Goal: Subscribe to service/newsletter

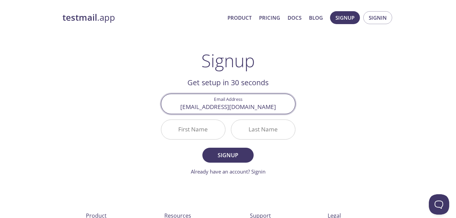
type input "[EMAIL_ADDRESS][DOMAIN_NAME]"
click at [205, 125] on input "First Name" at bounding box center [193, 129] width 64 height 19
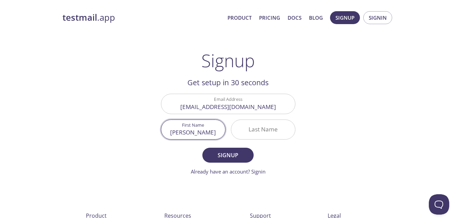
type input "[PERSON_NAME]"
click at [267, 135] on input "Last Name" at bounding box center [263, 129] width 64 height 19
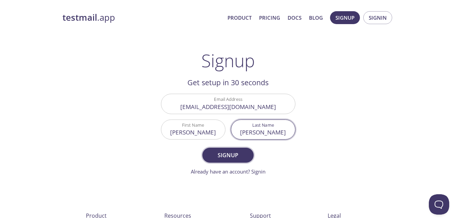
type input "[PERSON_NAME]"
click at [221, 158] on span "Signup" at bounding box center [228, 155] width 36 height 10
